Goal: Information Seeking & Learning: Learn about a topic

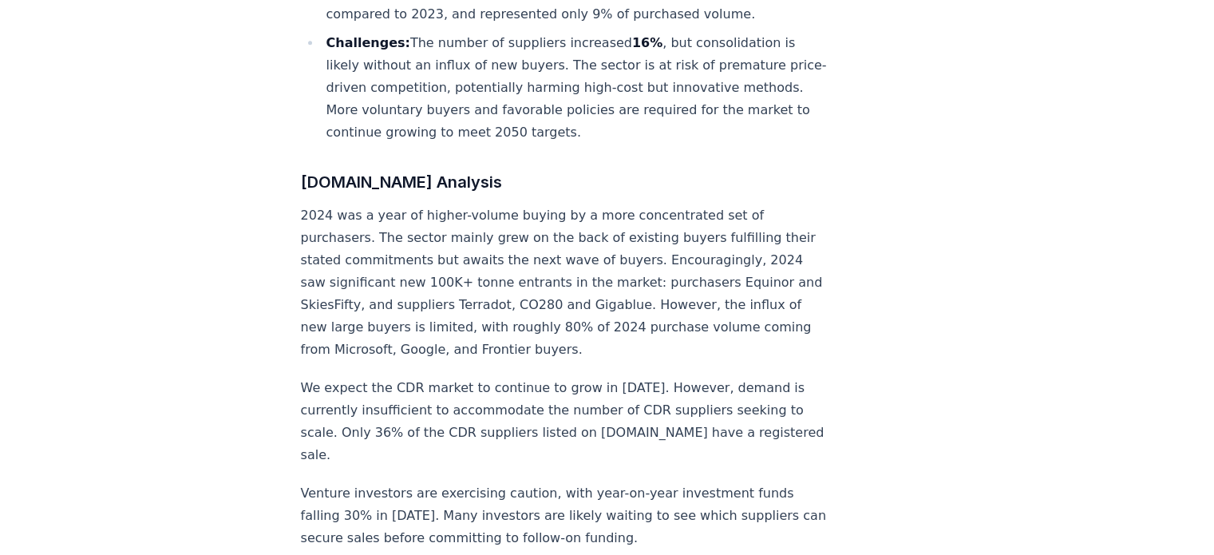
scroll to position [1137, 0]
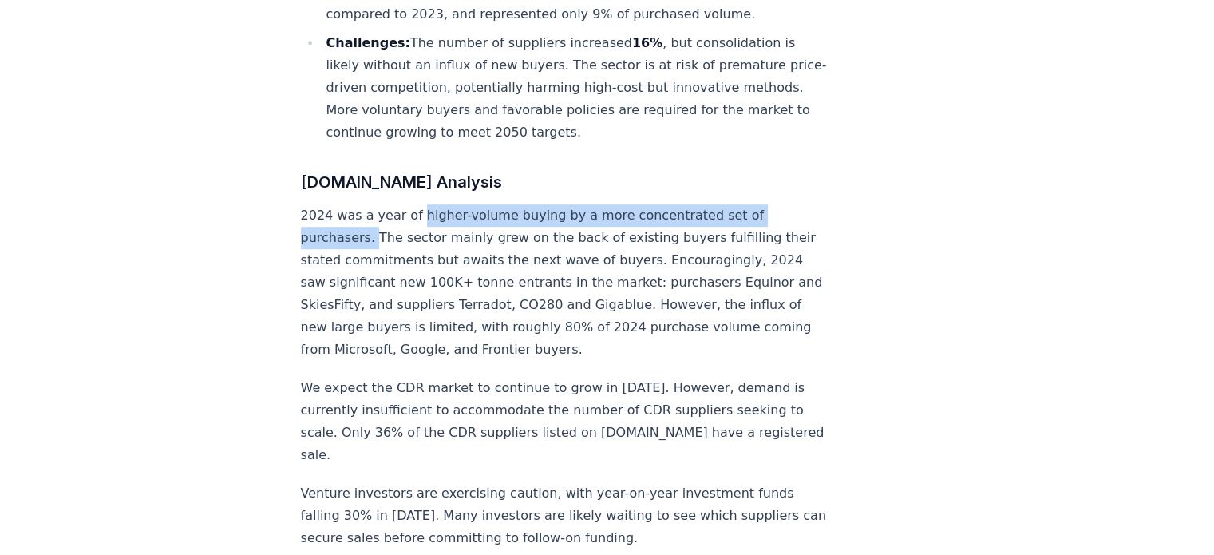
drag, startPoint x: 370, startPoint y: 183, endPoint x: 410, endPoint y: 164, distance: 44.7
click at [410, 204] on p "2024 was a year of higher-volume buying by a more concentrated set of purchaser…" at bounding box center [565, 282] width 529 height 156
copy p "higher-volume buying by a more concentrated set of purchasers."
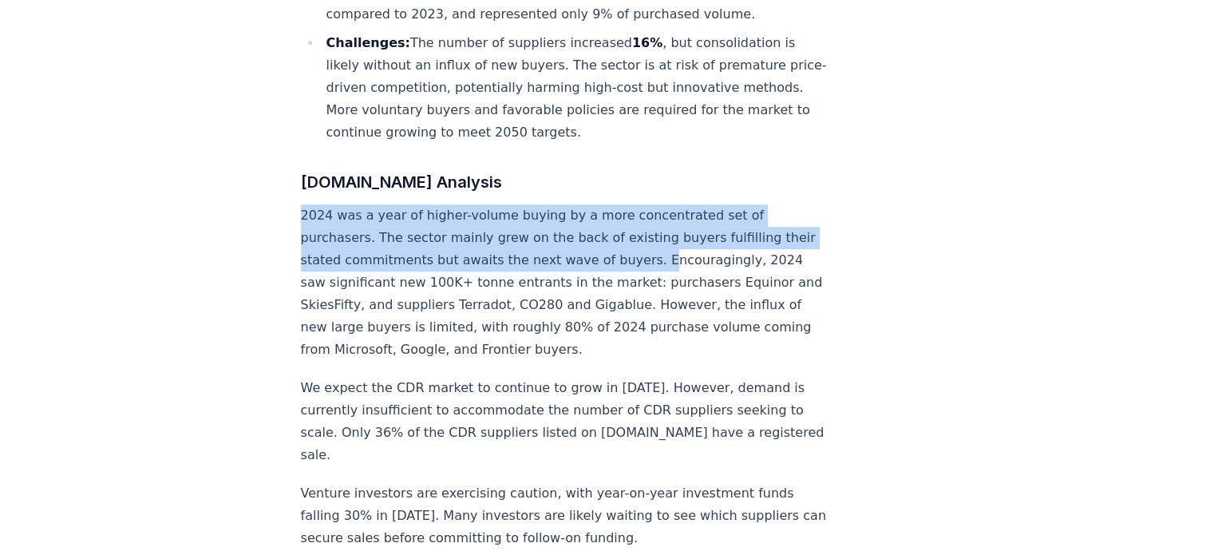
drag, startPoint x: 664, startPoint y: 210, endPoint x: 271, endPoint y: 157, distance: 397.1
copy p "2024 was a year of higher-volume buying by a more concentrated set of purchaser…"
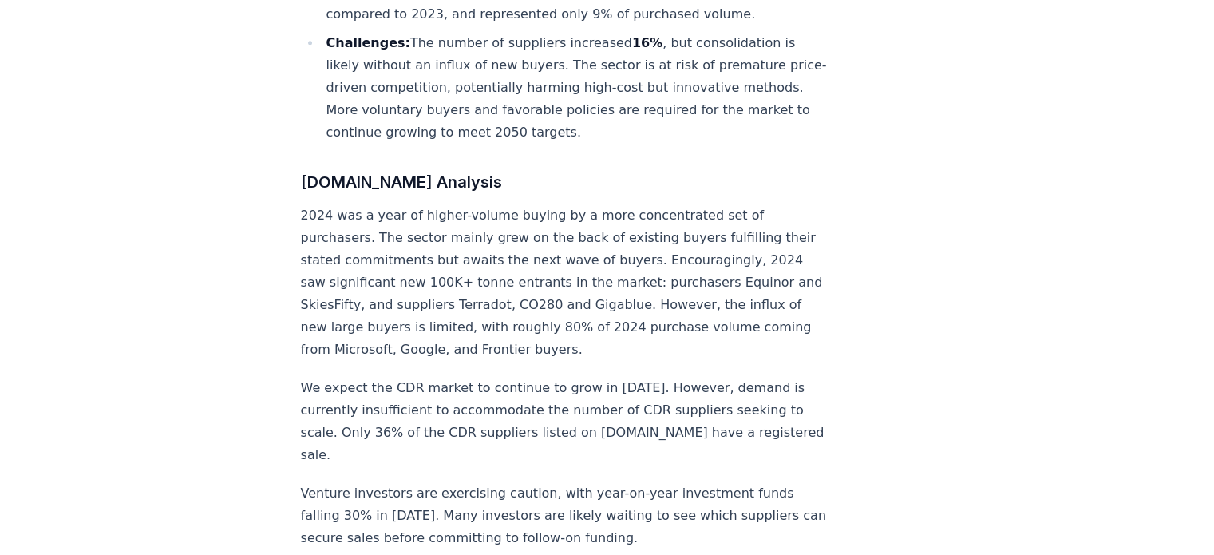
click at [734, 204] on p "2024 was a year of higher-volume buying by a more concentrated set of purchaser…" at bounding box center [565, 282] width 529 height 156
drag, startPoint x: 408, startPoint y: 161, endPoint x: 676, endPoint y: 162, distance: 268.3
click at [676, 204] on p "2024 was a year of higher-volume buying by a more concentrated set of purchaser…" at bounding box center [565, 282] width 529 height 156
click at [588, 204] on p "2024 was a year of higher-volume buying by a more concentrated set of purchaser…" at bounding box center [565, 282] width 529 height 156
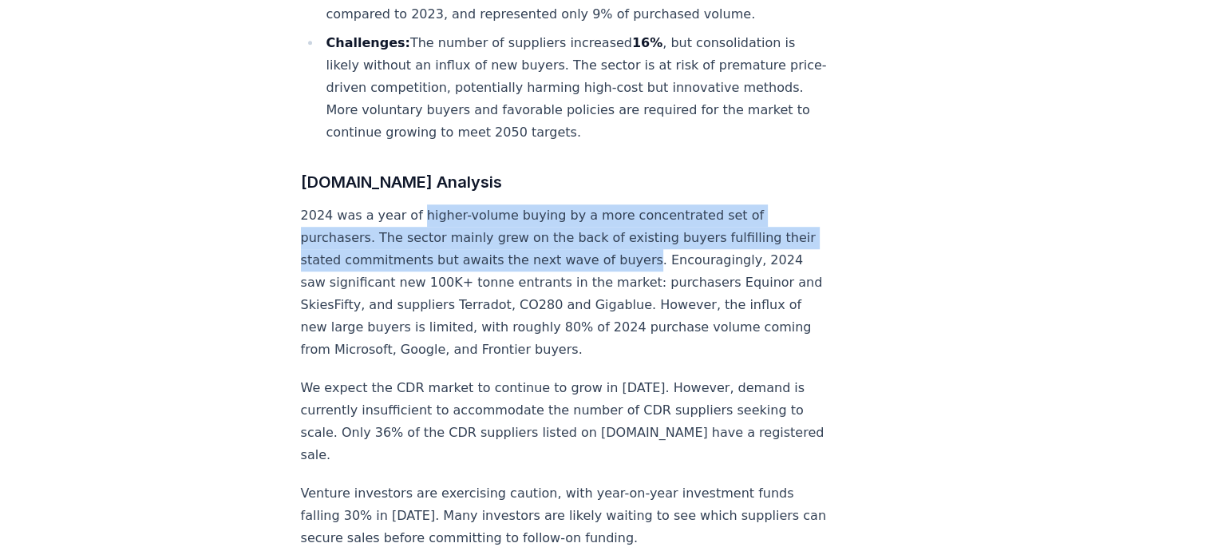
drag, startPoint x: 413, startPoint y: 164, endPoint x: 655, endPoint y: 212, distance: 246.8
click at [655, 212] on p "2024 was a year of higher-volume buying by a more concentrated set of purchaser…" at bounding box center [565, 282] width 529 height 156
copy p "higher-volume buying by a more concentrated set of purchasers. The sector mainl…"
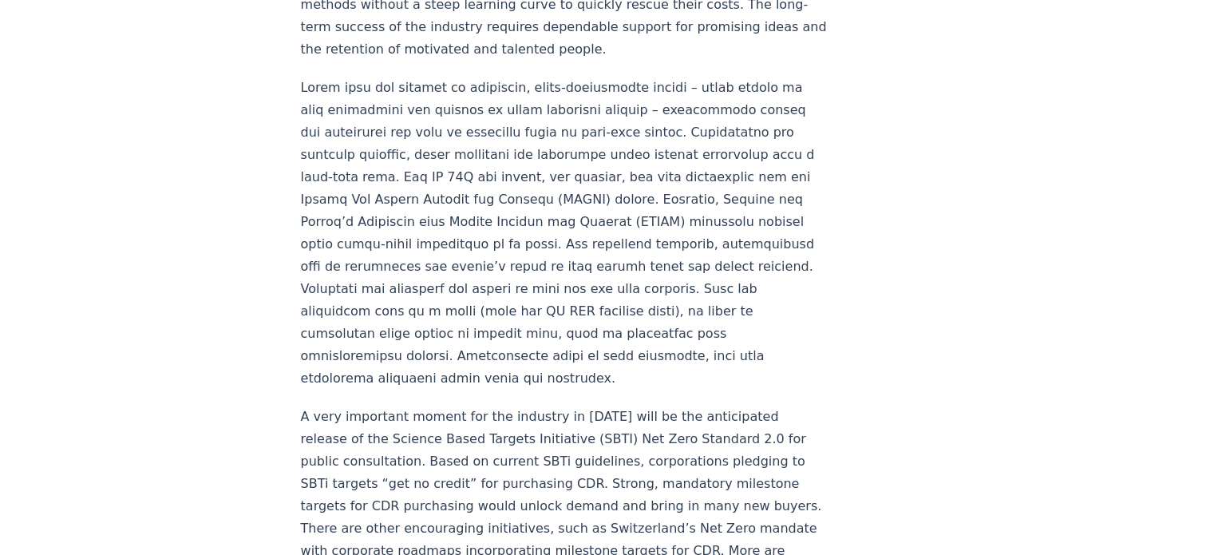
scroll to position [2095, 0]
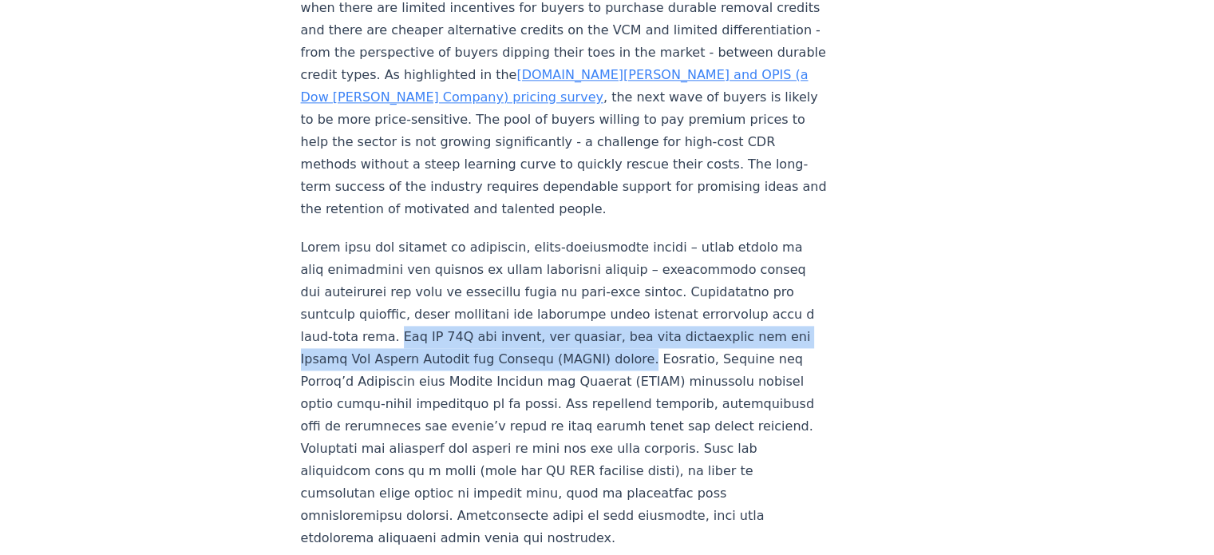
drag, startPoint x: 435, startPoint y: 263, endPoint x: 747, endPoint y: 297, distance: 314.1
click at [747, 297] on p at bounding box center [565, 392] width 529 height 313
copy p "The US 45Q tax credit, for example, has been fundamental for the Direct Air Car…"
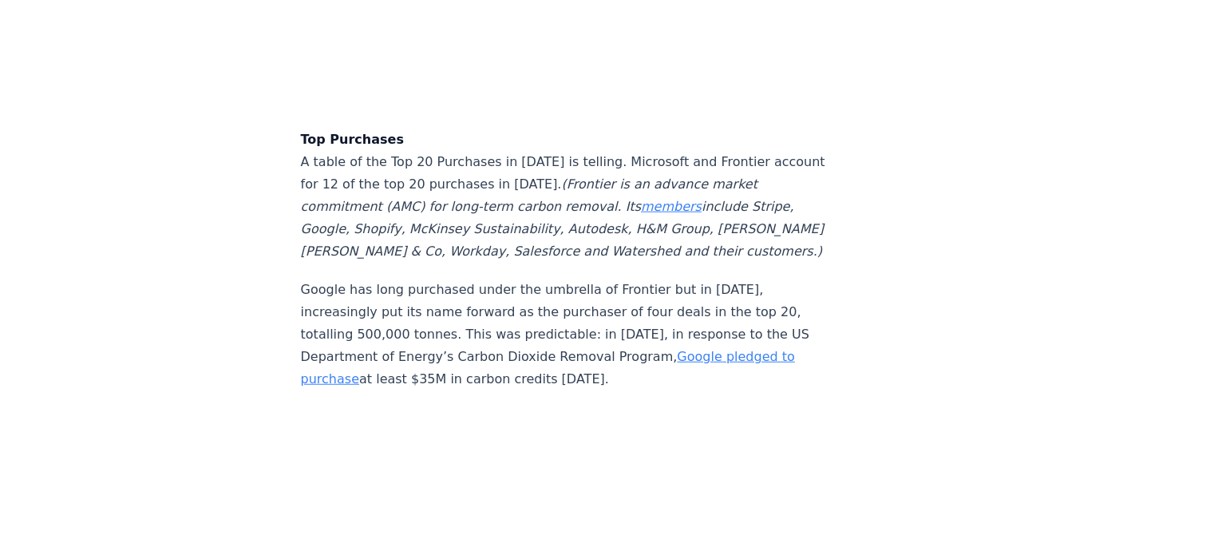
scroll to position [4008, 0]
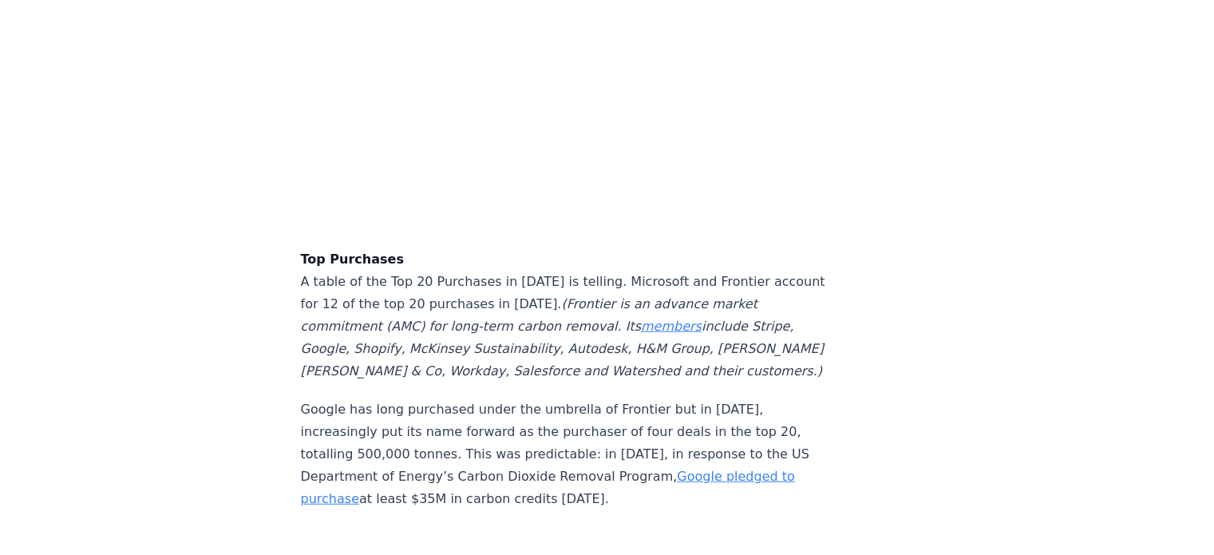
click at [409, 296] on em "(Frontier is an advance market commitment (AMC) for long-term carbon removal. I…" at bounding box center [562, 337] width 523 height 82
drag, startPoint x: 302, startPoint y: 205, endPoint x: 731, endPoint y: 444, distance: 490.7
copy div "Top Purchases A table of the Top 20 Purchases in [DATE] is telling. Microsoft a…"
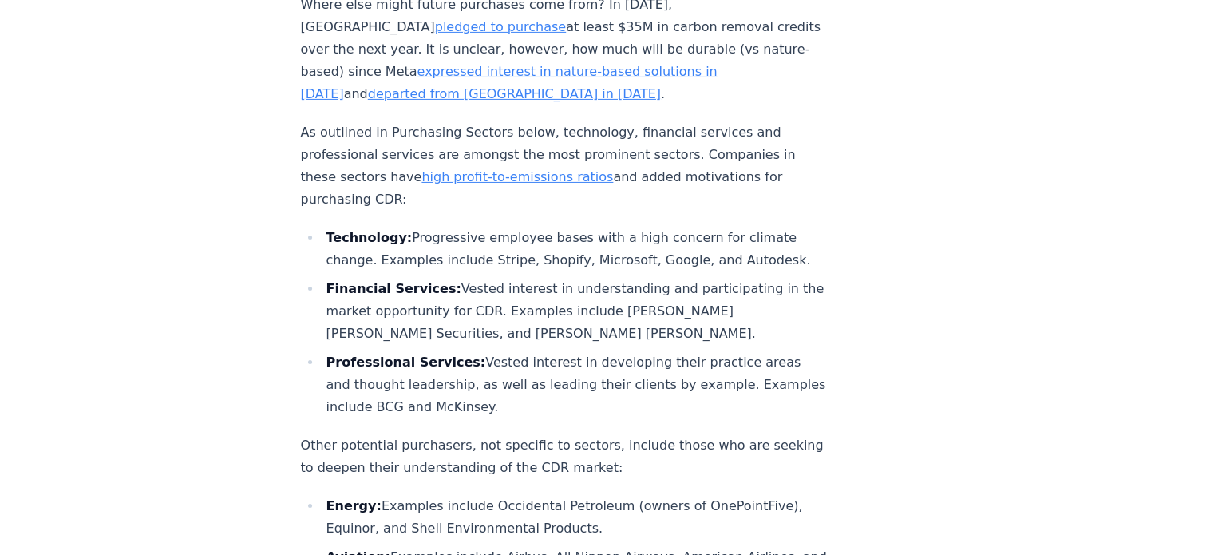
scroll to position [5385, 0]
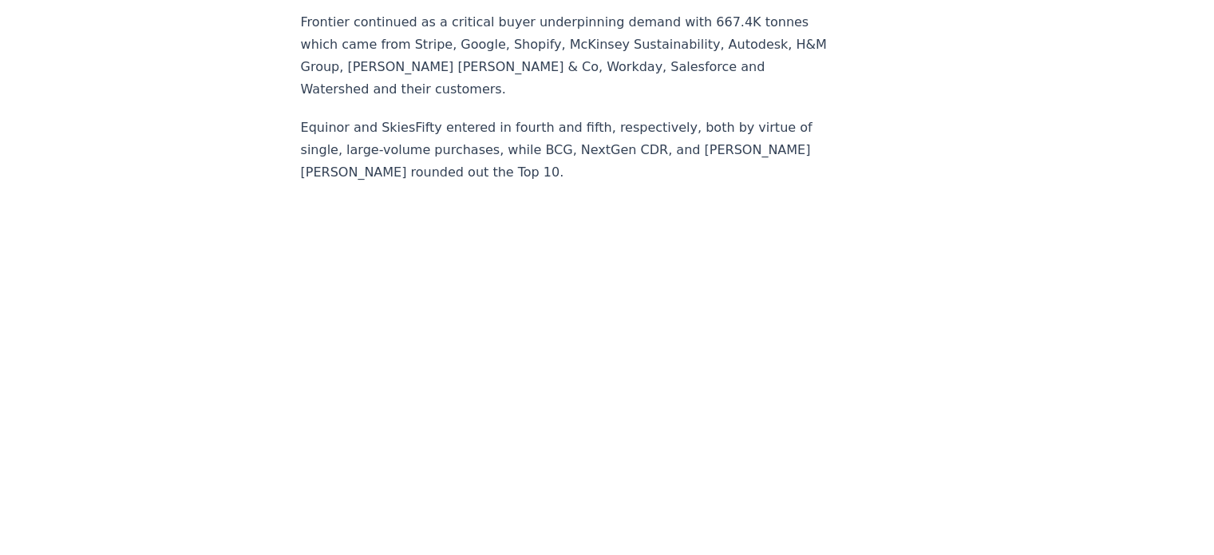
scroll to position [9835, 0]
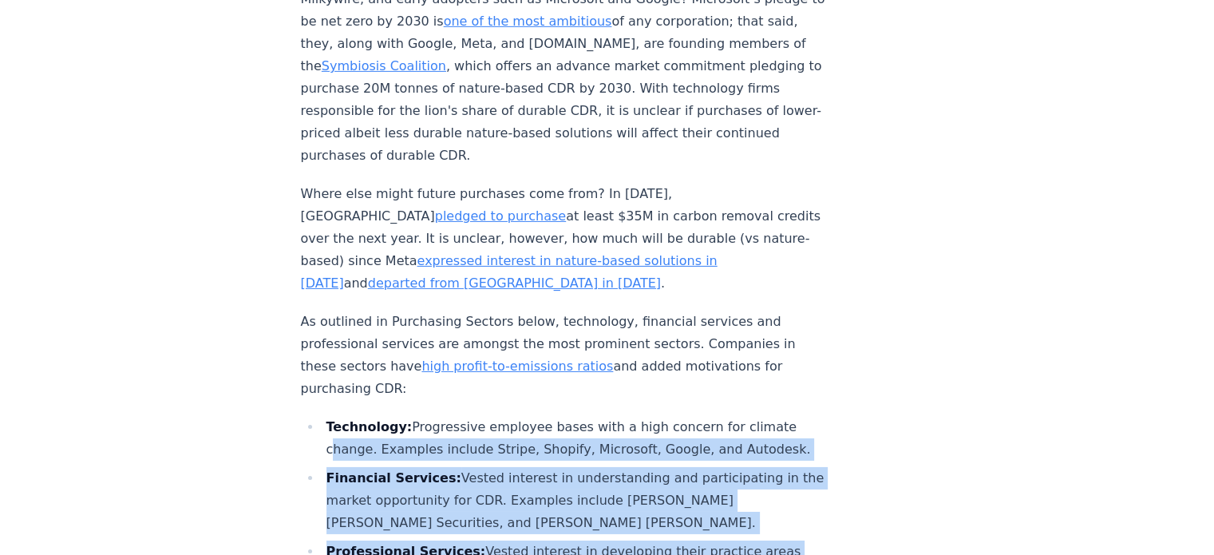
scroll to position [5108, 0]
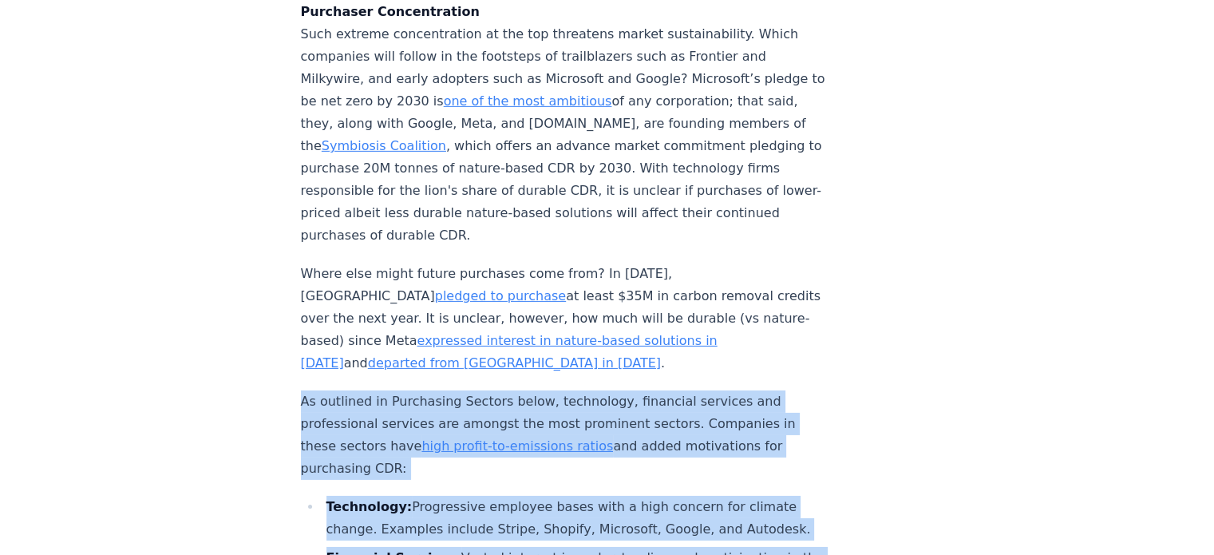
drag, startPoint x: 714, startPoint y: 460, endPoint x: 271, endPoint y: 357, distance: 454.2
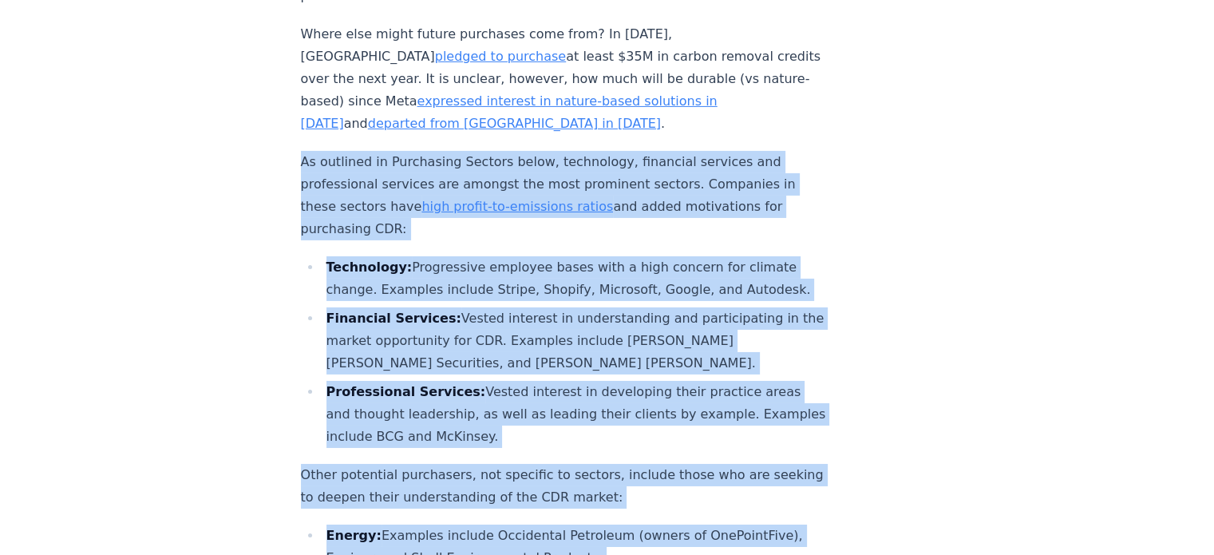
scroll to position [5508, 0]
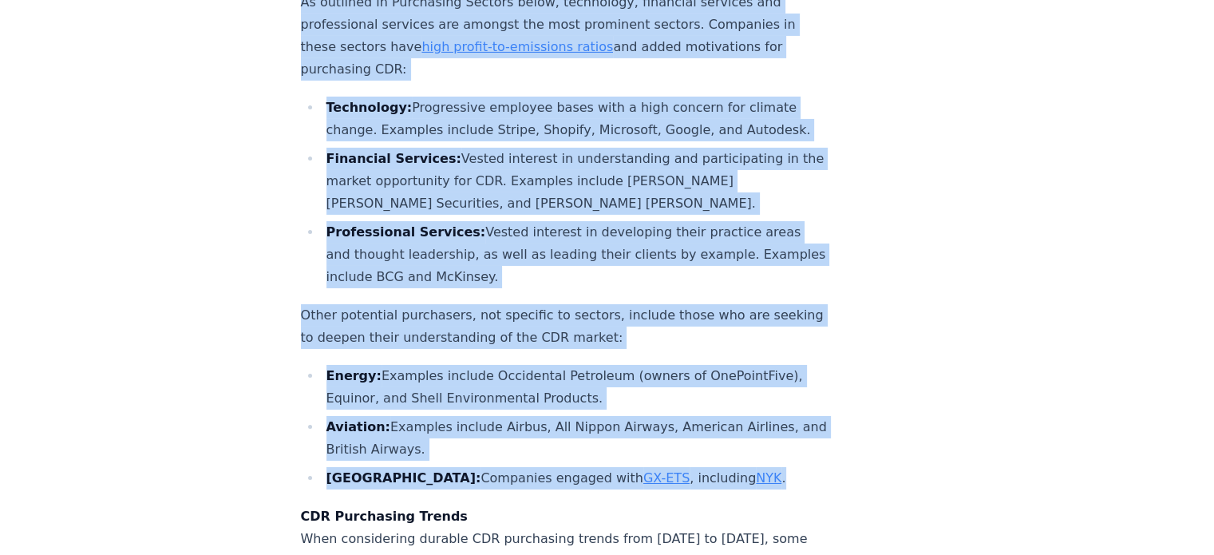
copy div "As outlined in Purchasing Sectors below, technology, financial services and pro…"
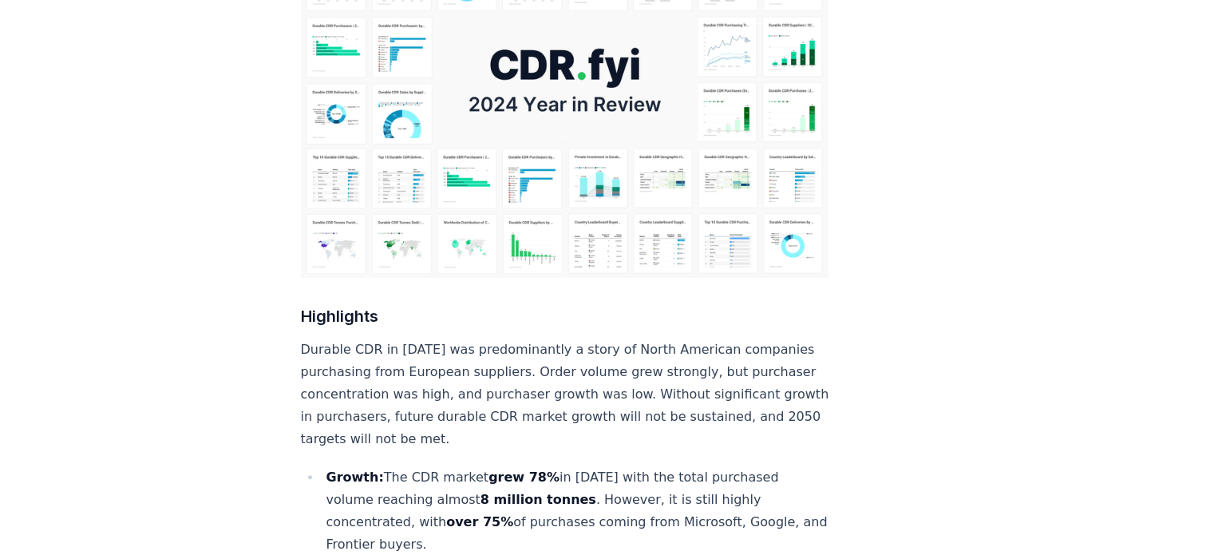
scroll to position [0, 0]
